Goal: Complete application form

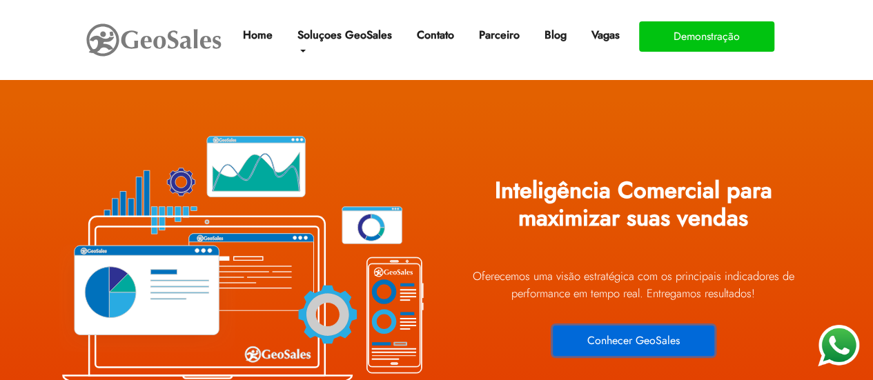
click at [633, 337] on button "Conhecer GeoSales" at bounding box center [633, 341] width 161 height 30
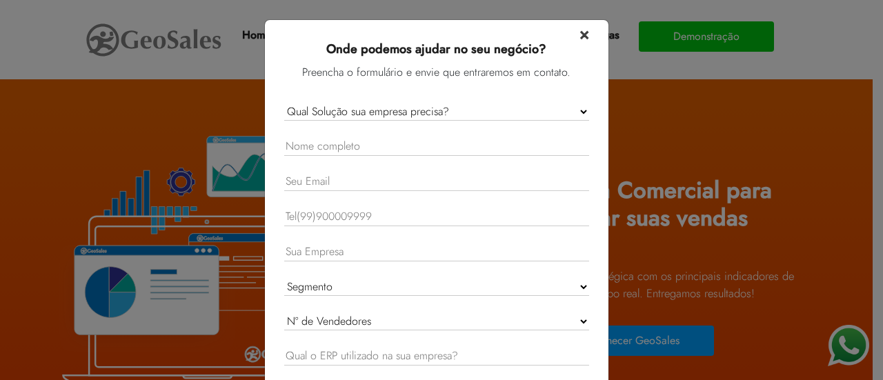
click at [580, 32] on span "×" at bounding box center [585, 33] width 10 height 24
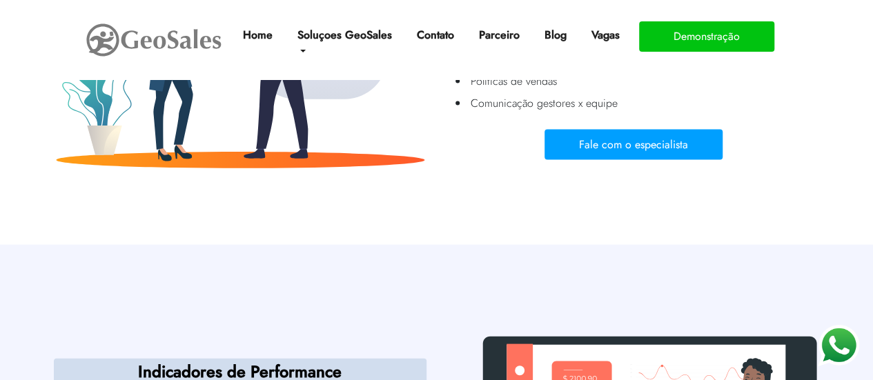
scroll to position [4030, 0]
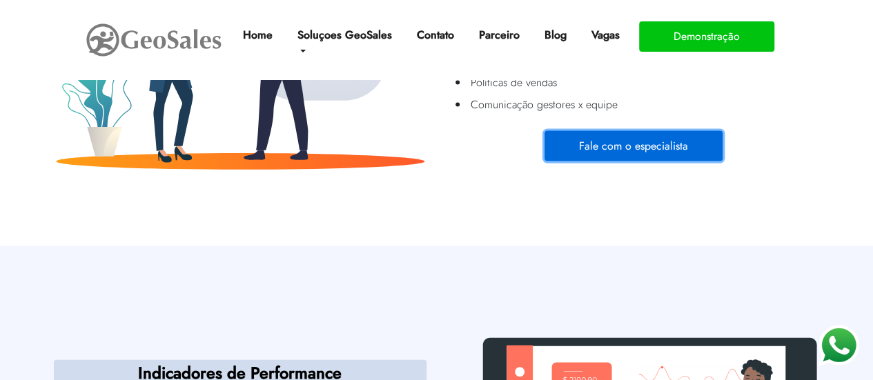
click at [668, 152] on button "Fale com o especialista" at bounding box center [633, 146] width 178 height 30
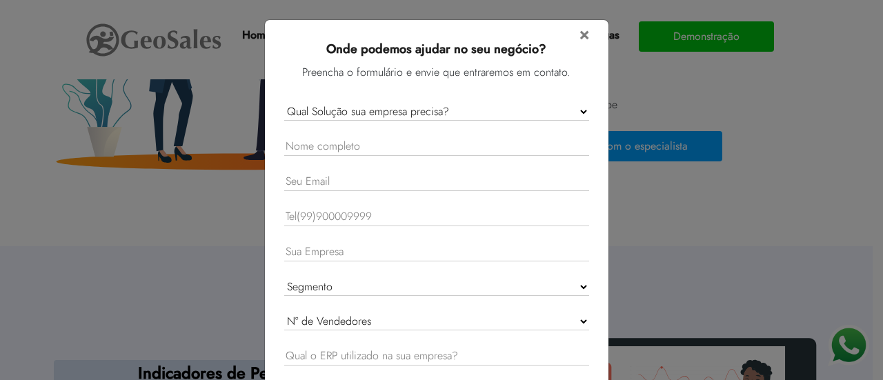
click at [464, 111] on select "Qual Solução sua empresa precisa? GeoSales Força de Vendas GeoSales Intelligenc…" at bounding box center [436, 112] width 305 height 18
select select "Forca de Vendas"
click at [284, 103] on select "Qual Solução sua empresa precisa? GeoSales Força de Vendas GeoSales Intelligenc…" at bounding box center [436, 112] width 305 height 18
click at [711, 216] on div "× Onde podemos ajudar no seu negócio? Preencha o formulário e envie que entrare…" at bounding box center [441, 190] width 883 height 380
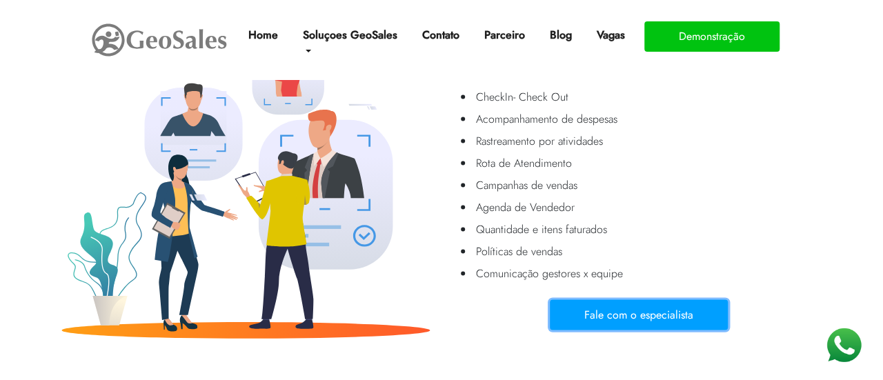
scroll to position [3871, 0]
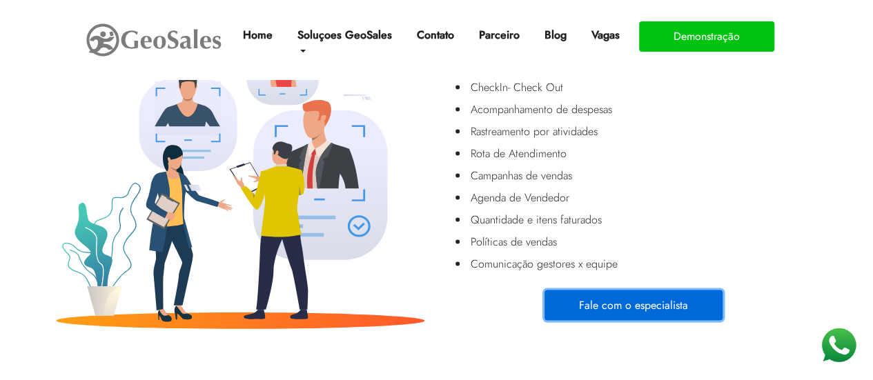
click at [613, 298] on button "Fale com o especialista" at bounding box center [633, 305] width 178 height 30
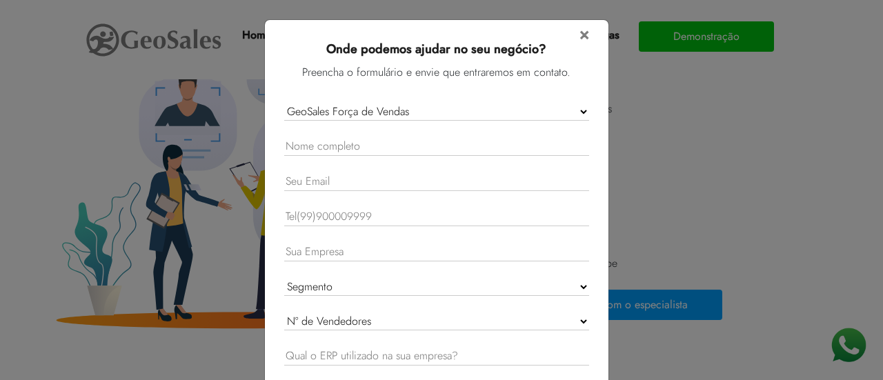
click at [453, 110] on select "Qual Solução sua empresa precisa? GeoSales Força de Vendas GeoSales Intelligenc…" at bounding box center [436, 112] width 305 height 18
click at [284, 103] on select "Qual Solução sua empresa precisa? GeoSales Força de Vendas GeoSales Intelligenc…" at bounding box center [436, 112] width 305 height 18
click at [379, 145] on input "text" at bounding box center [436, 146] width 305 height 19
type input "[PERSON_NAME]"
type input "[PERSON_NAME][EMAIL_ADDRESS][DOMAIN_NAME]"
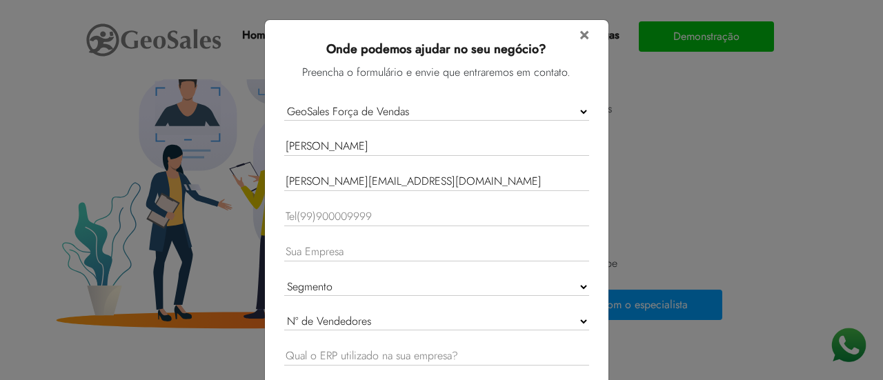
type input "11971401235"
drag, startPoint x: 349, startPoint y: 141, endPoint x: 324, endPoint y: 139, distance: 25.6
click at [324, 139] on input "[PERSON_NAME]" at bounding box center [436, 146] width 305 height 19
type input "[PERSON_NAME]"
click at [410, 179] on input "[PERSON_NAME][EMAIL_ADDRESS][DOMAIN_NAME]" at bounding box center [436, 181] width 305 height 19
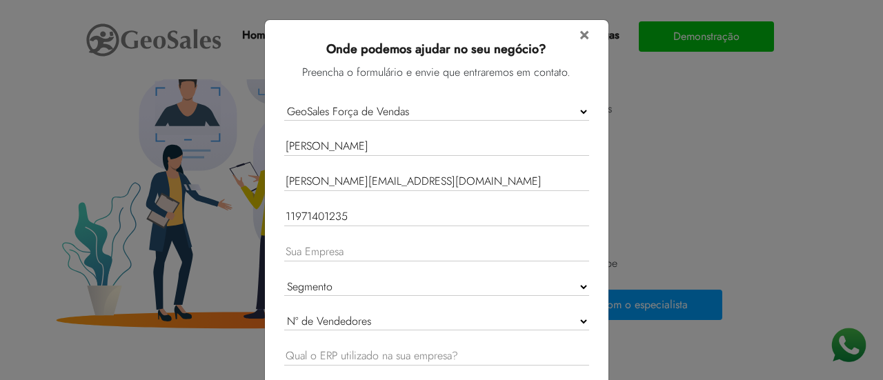
click at [410, 179] on input "[PERSON_NAME][EMAIL_ADDRESS][DOMAIN_NAME]" at bounding box center [436, 181] width 305 height 19
type input "[PERSON_NAME][EMAIL_ADDRESS][DOMAIN_NAME]"
click at [359, 250] on input "text" at bounding box center [436, 252] width 305 height 19
click at [310, 281] on select "Segmento Indústria Distribuidor Representação Comercial Outro" at bounding box center [436, 287] width 305 height 18
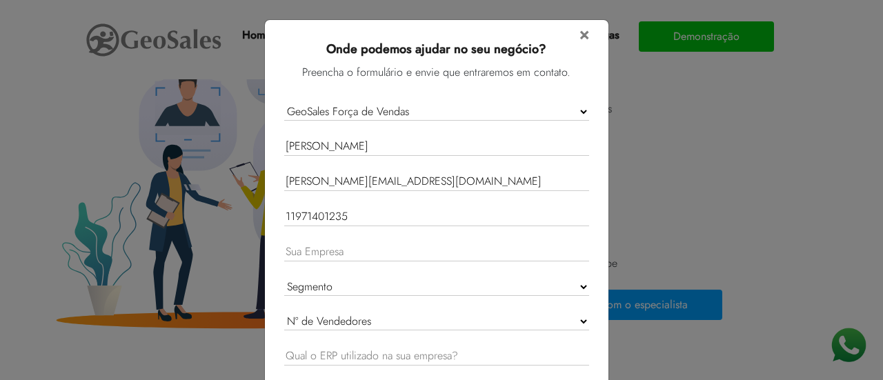
select select "Industria"
click at [284, 278] on select "Segmento Indústria Distribuidor Representação Comercial Outro" at bounding box center [436, 287] width 305 height 18
click at [322, 315] on select "Nº de Vendedores 1 - 10 11 - 20 21 - 50 51 - 100 Acima de 100" at bounding box center [436, 322] width 305 height 18
select select "1 - 10"
click at [284, 313] on select "Nº de Vendedores 1 - 10 11 - 20 21 - 50 51 - 100 Acima de 100" at bounding box center [436, 322] width 305 height 18
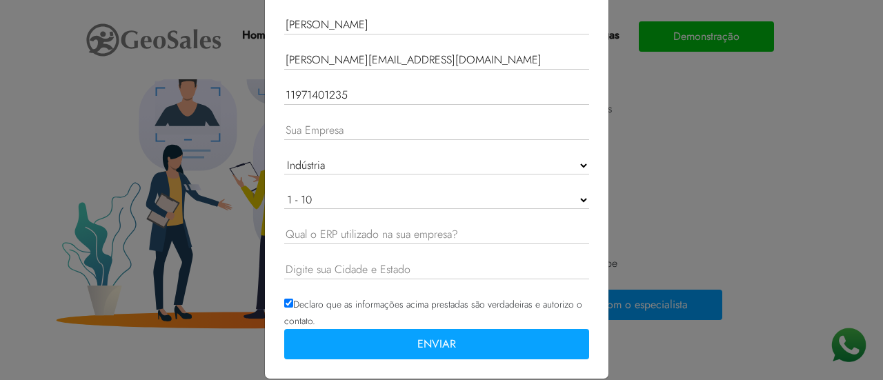
scroll to position [136, 0]
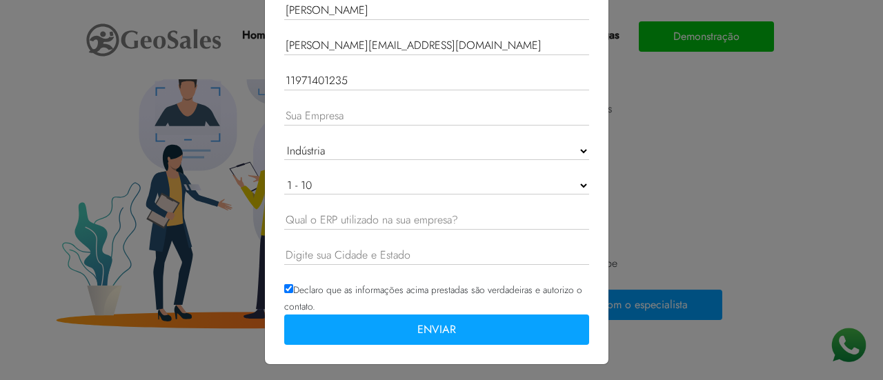
click at [399, 252] on input "text" at bounding box center [436, 255] width 305 height 19
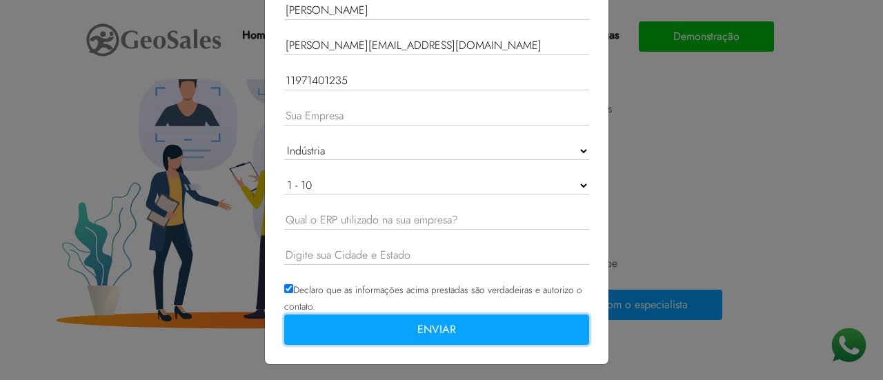
click at [398, 319] on button "ENVIAR" at bounding box center [436, 330] width 305 height 30
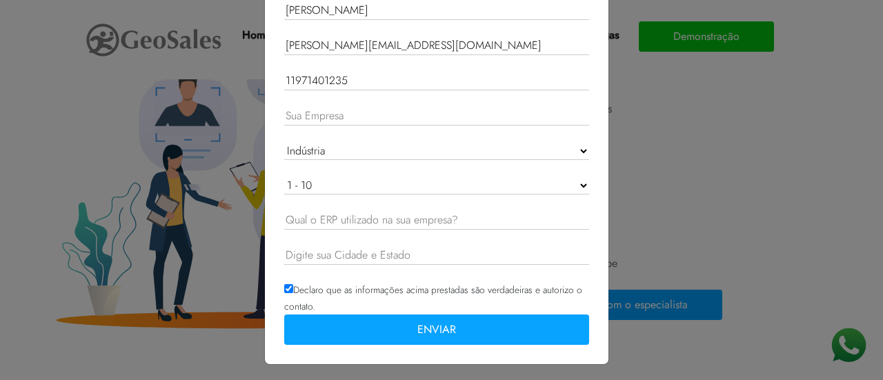
click at [375, 119] on input "text" at bounding box center [436, 116] width 305 height 19
type input "SORVETES PINGO DE NEVE"
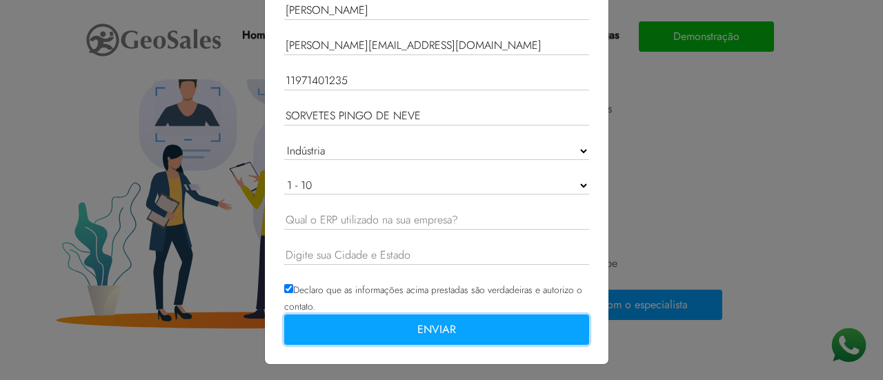
click at [359, 327] on button "ENVIAR" at bounding box center [436, 330] width 305 height 30
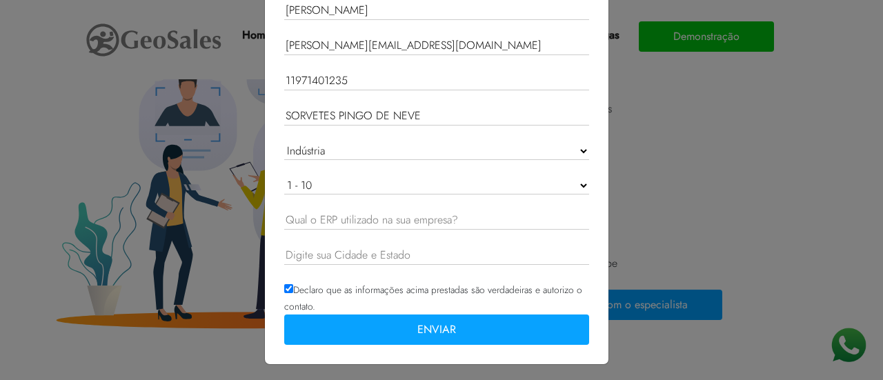
click at [384, 215] on input "text" at bounding box center [436, 220] width 305 height 19
type input "lunets"
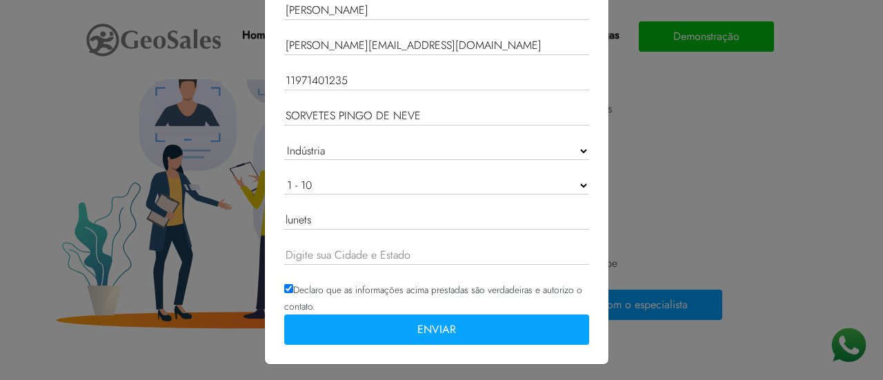
click at [354, 250] on input "text" at bounding box center [436, 255] width 305 height 19
type input "~[GEOGRAPHIC_DATA]"
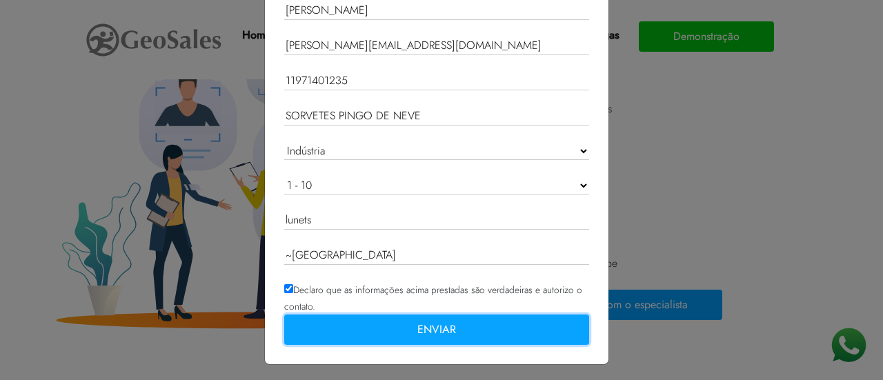
click at [364, 322] on button "ENVIAR" at bounding box center [436, 330] width 305 height 30
